Goal: Task Accomplishment & Management: Use online tool/utility

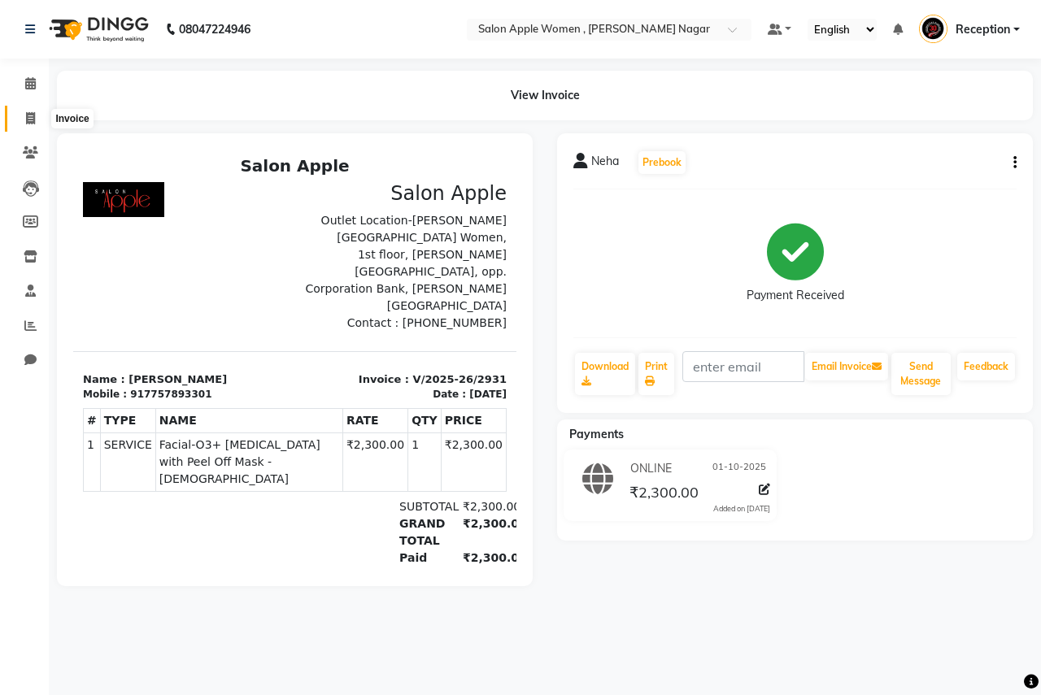
click at [31, 112] on icon at bounding box center [30, 118] width 9 height 12
select select "service"
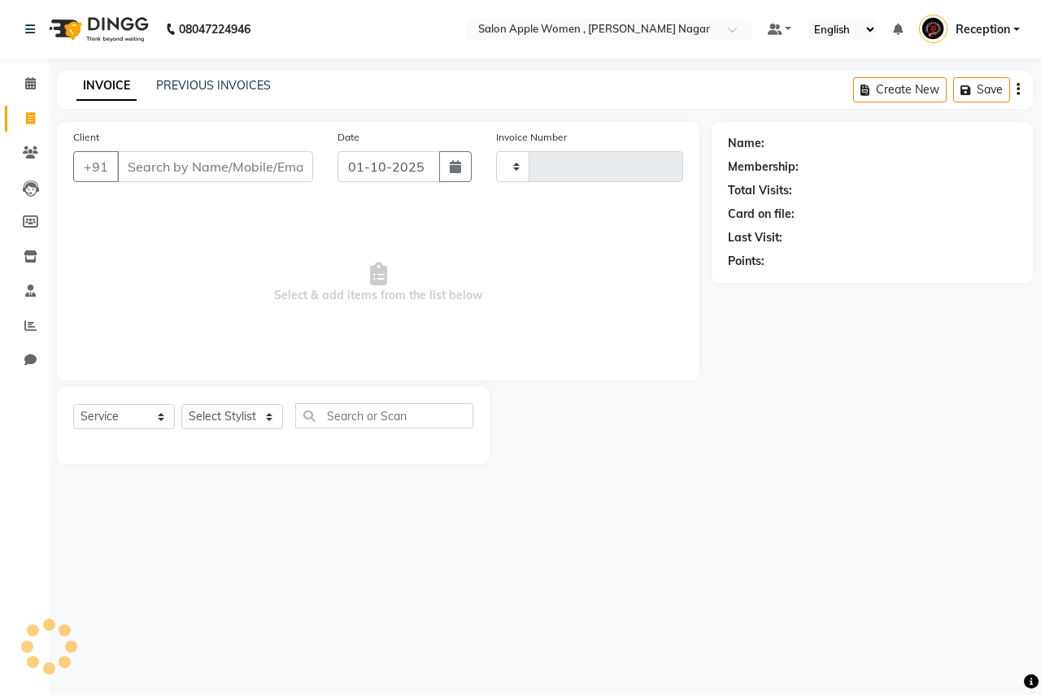
type input "2932"
select select "96"
type input "6"
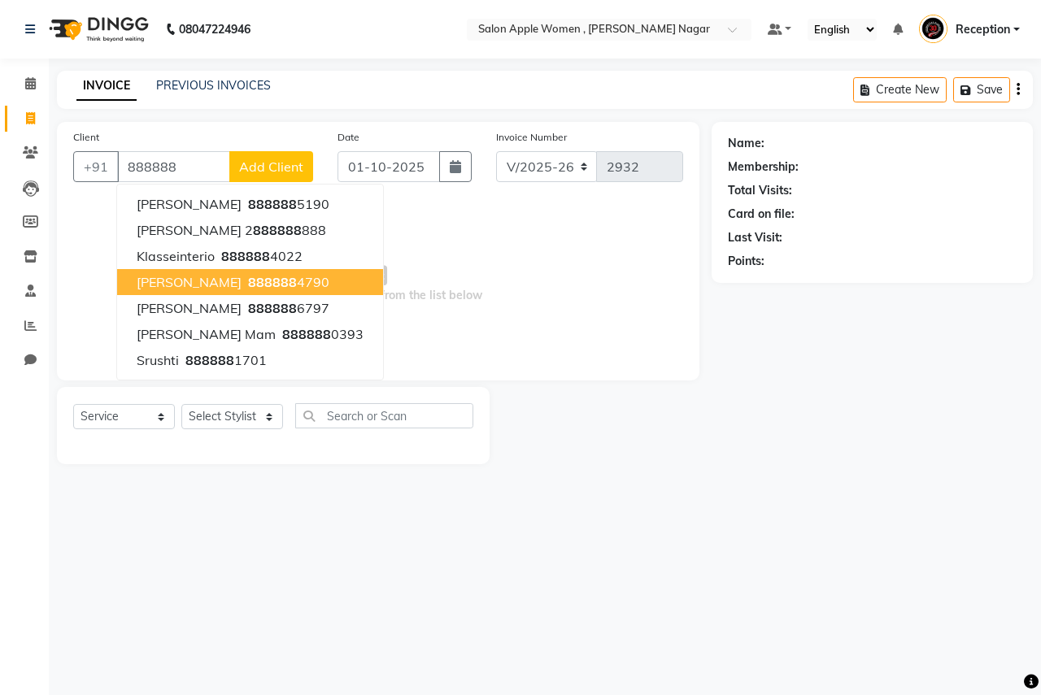
click at [207, 280] on span "[PERSON_NAME]" at bounding box center [189, 282] width 105 height 16
type input "8888884790"
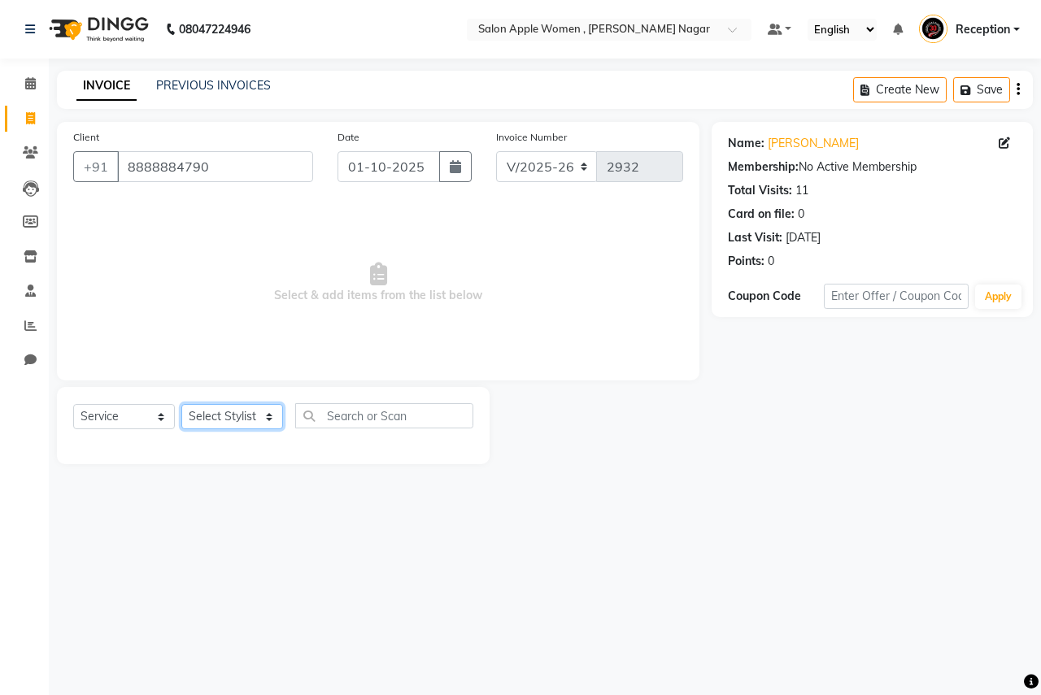
click at [220, 419] on select "Select Stylist [PERSON_NAME] [PERSON_NAME] [PERSON_NAME] [PERSON_NAME] Jyoti Ra…" at bounding box center [232, 416] width 102 height 25
select select "7680"
click at [181, 404] on select "Select Stylist [PERSON_NAME] [PERSON_NAME] [PERSON_NAME] [PERSON_NAME] Jyoti Ra…" at bounding box center [232, 416] width 102 height 25
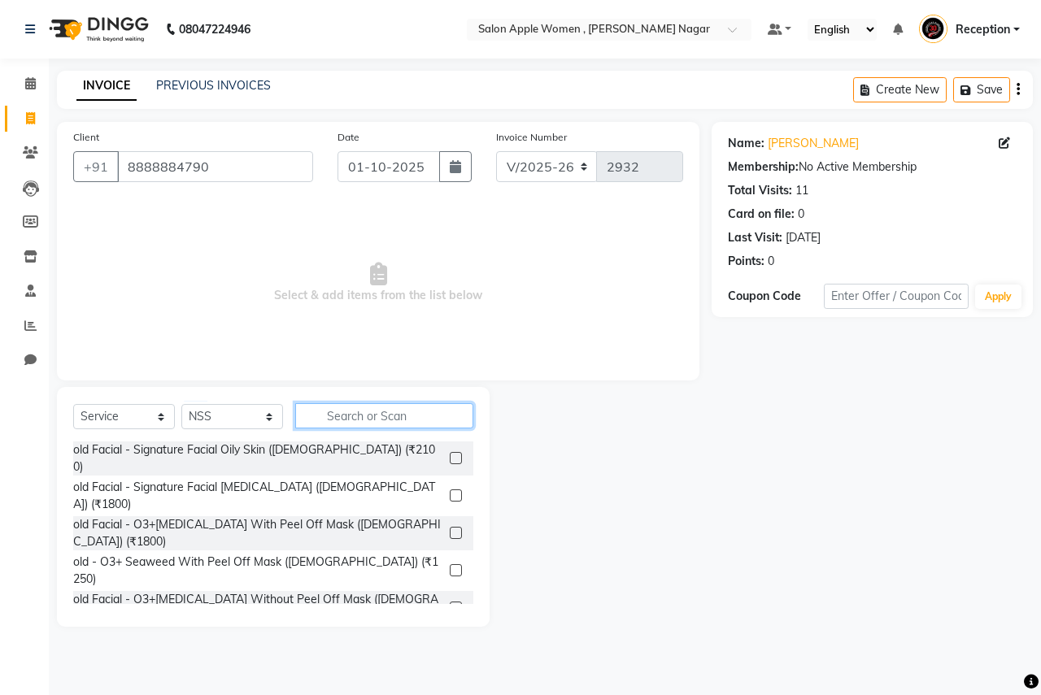
click at [381, 412] on input "text" at bounding box center [384, 415] width 178 height 25
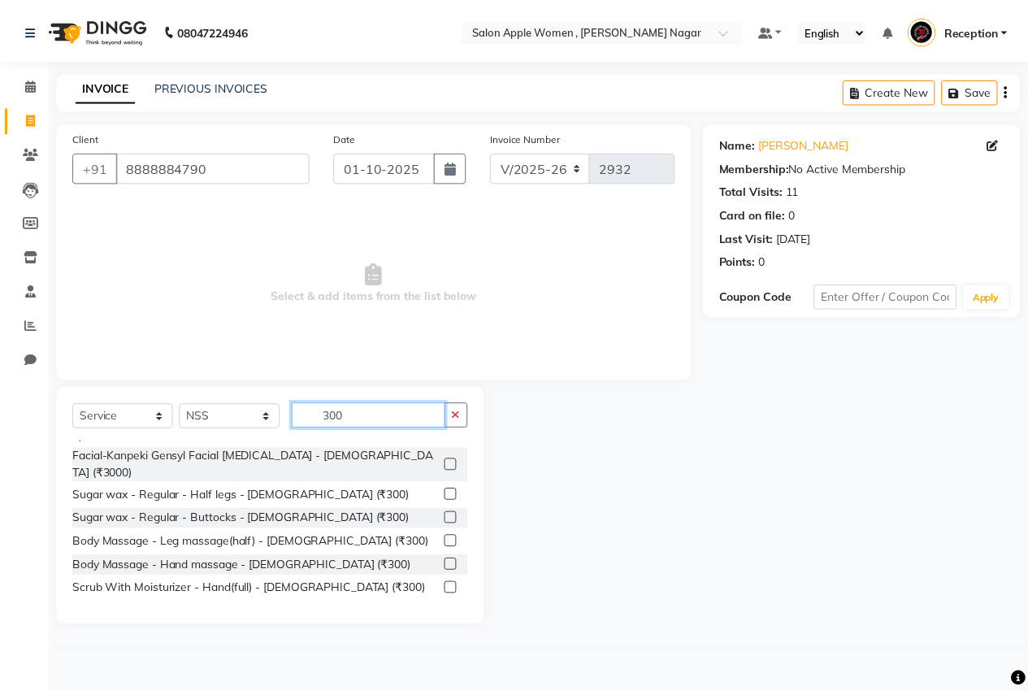
scroll to position [244, 0]
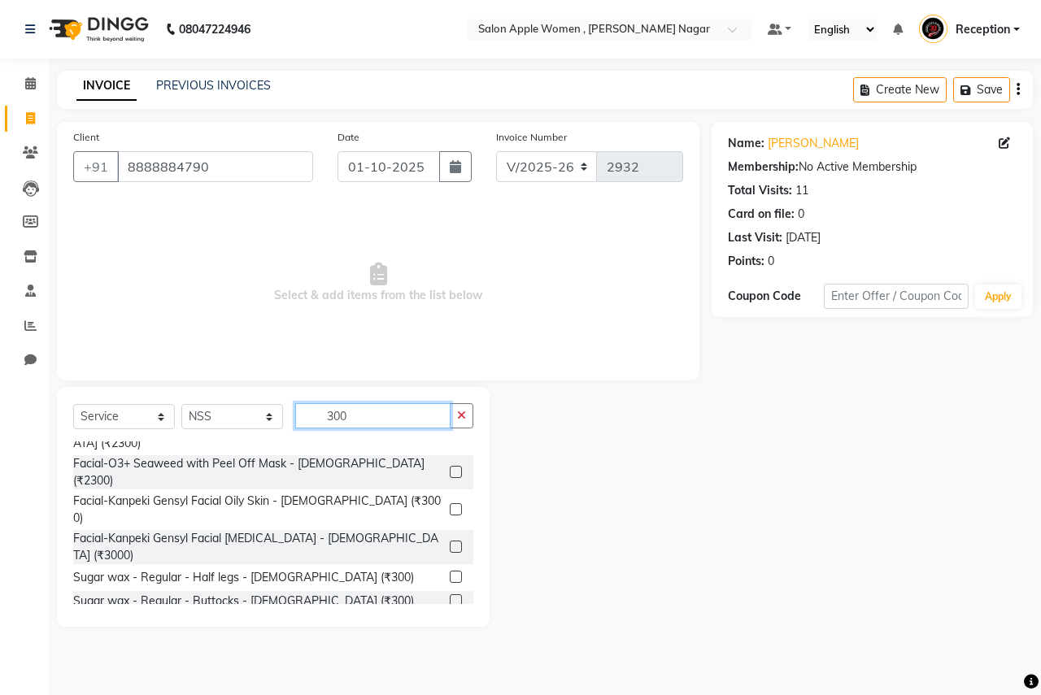
type input "300"
click at [450, 571] on label at bounding box center [456, 577] width 12 height 12
click at [450, 572] on input "checkbox" at bounding box center [455, 577] width 11 height 11
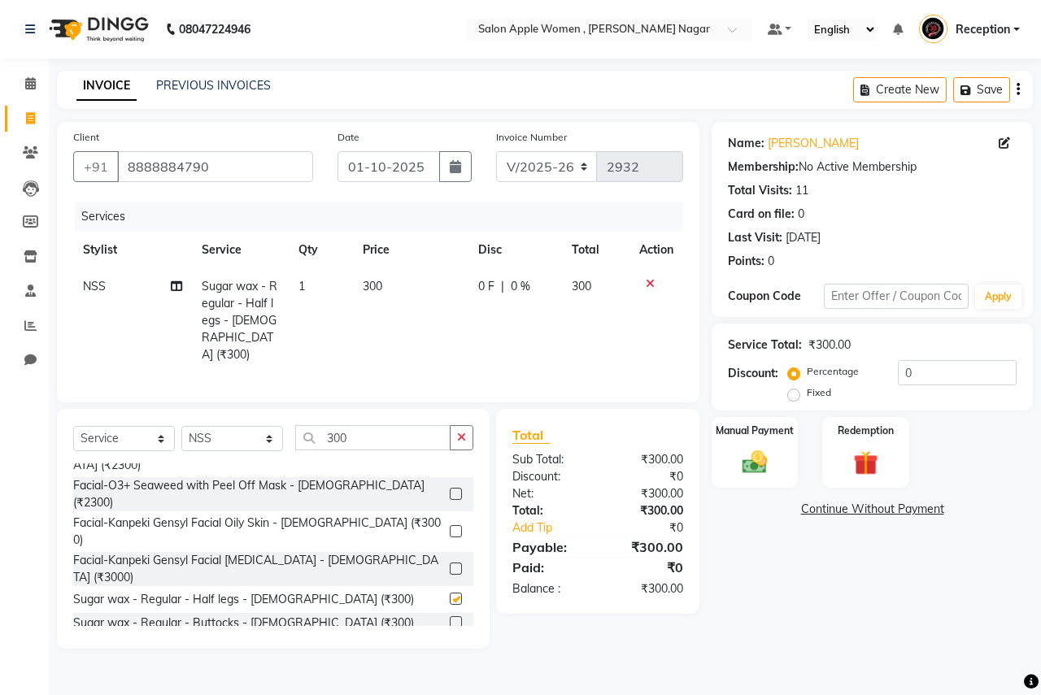
checkbox input "false"
click at [757, 461] on img at bounding box center [754, 462] width 42 height 30
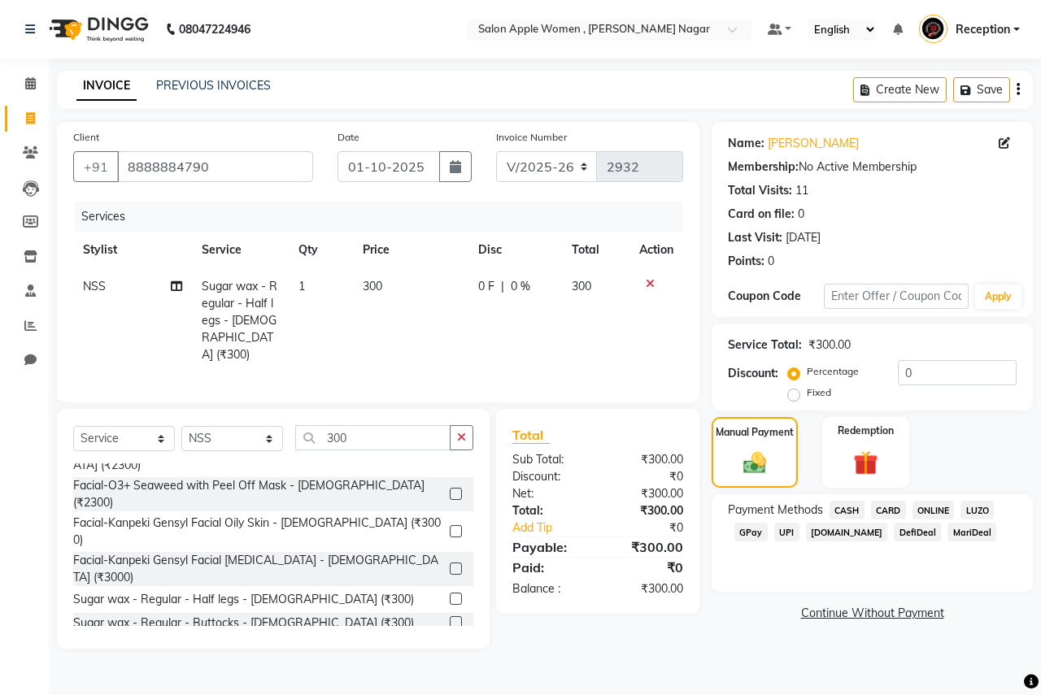
click at [845, 514] on span "CASH" at bounding box center [846, 510] width 35 height 19
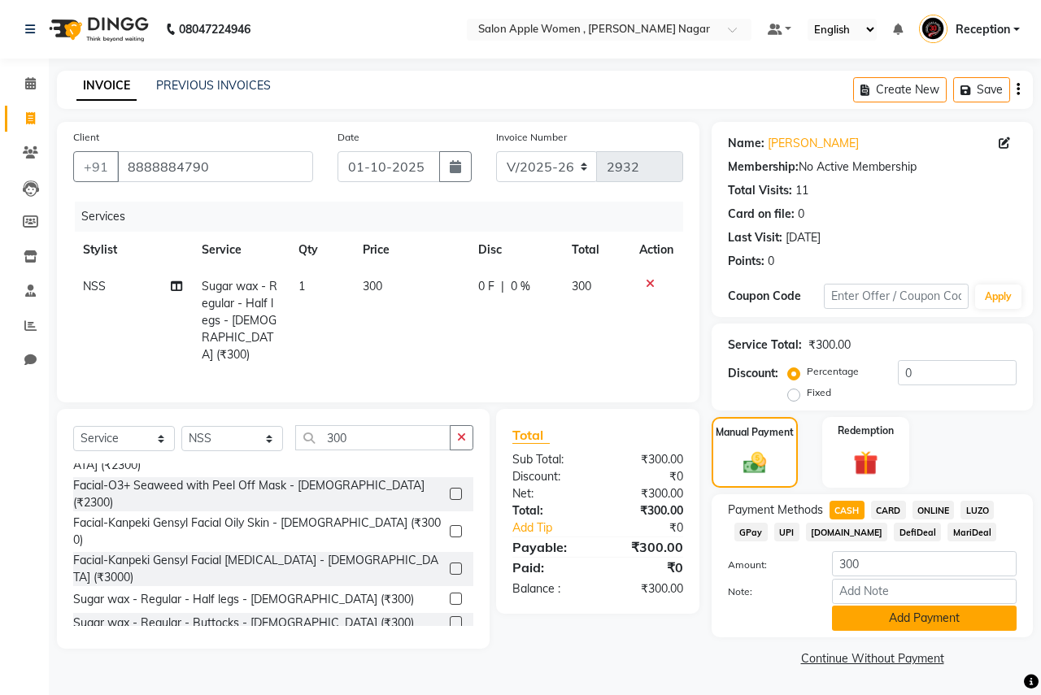
click at [895, 625] on button "Add Payment" at bounding box center [924, 618] width 185 height 25
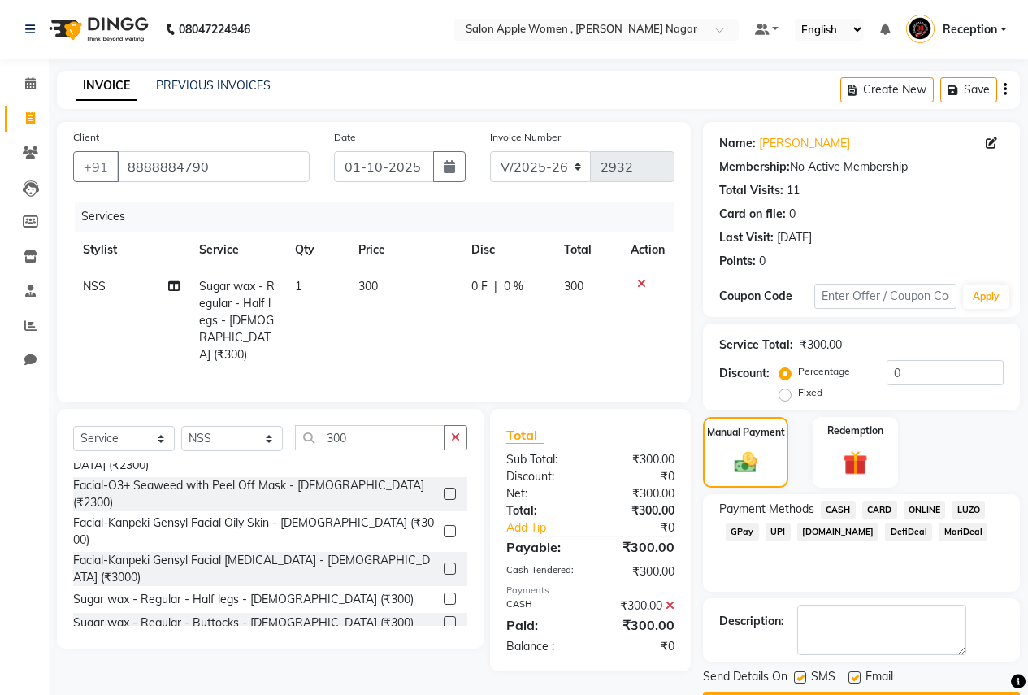
scroll to position [46, 0]
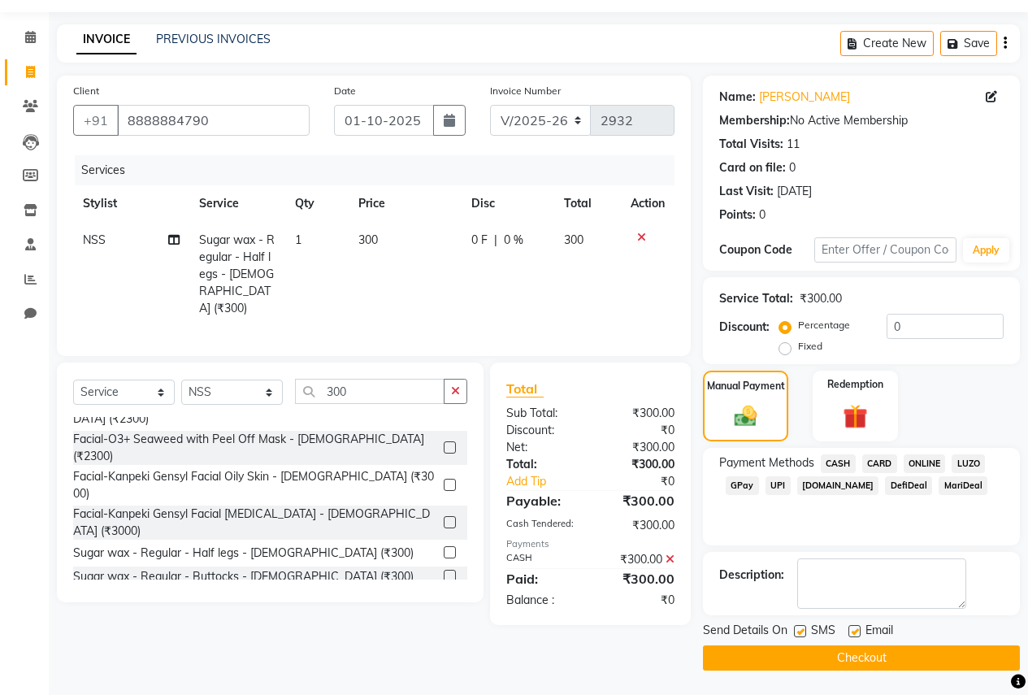
click at [912, 658] on button "Checkout" at bounding box center [861, 658] width 317 height 25
